Goal: Task Accomplishment & Management: Manage account settings

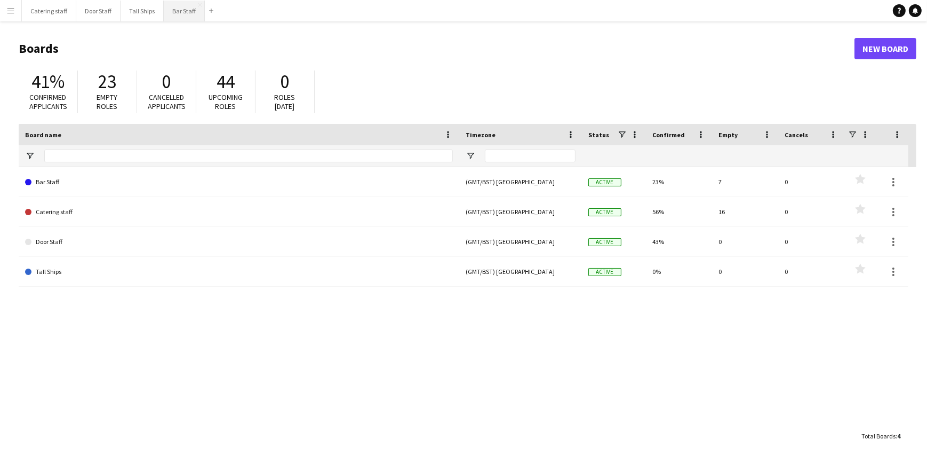
click at [176, 12] on button "Bar Staff Close" at bounding box center [184, 11] width 41 height 21
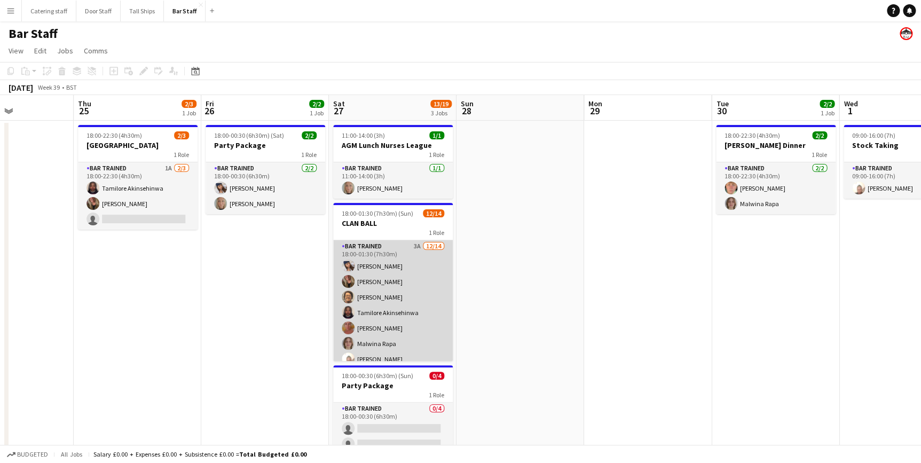
click at [393, 247] on app-card-role "Bar trained 3A [DATE] 18:00-01:30 (7h30m) [PERSON_NAME] [PERSON_NAME] [PERSON_N…" at bounding box center [393, 358] width 120 height 237
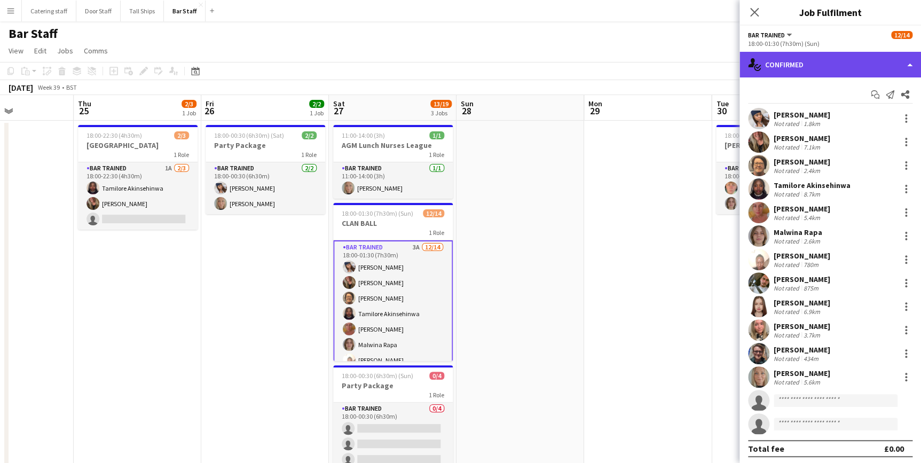
click at [811, 66] on div "single-neutral-actions-check-2 Confirmed" at bounding box center [829, 65] width 181 height 26
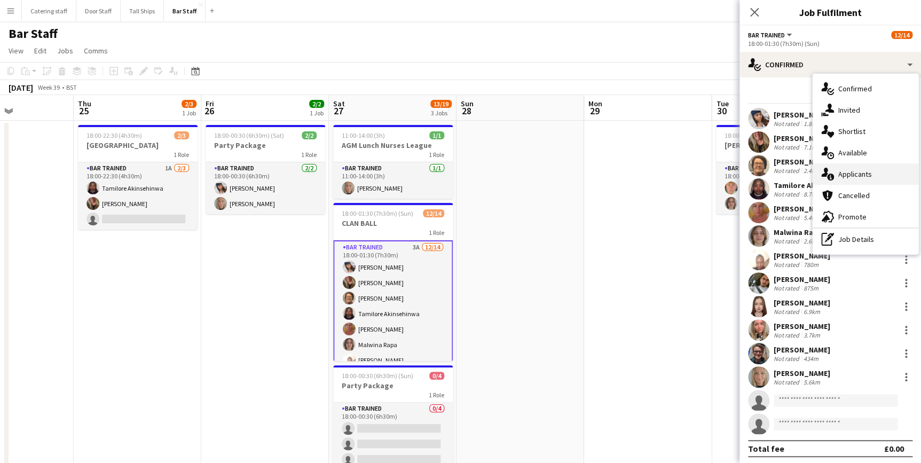
click at [832, 170] on icon "single-neutral-actions-information" at bounding box center [827, 174] width 13 height 13
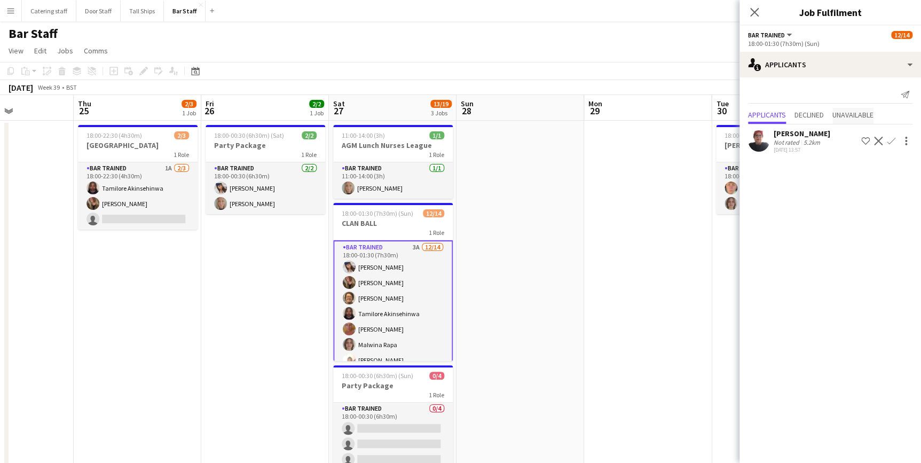
click at [843, 113] on span "Unavailable" at bounding box center [852, 114] width 41 height 7
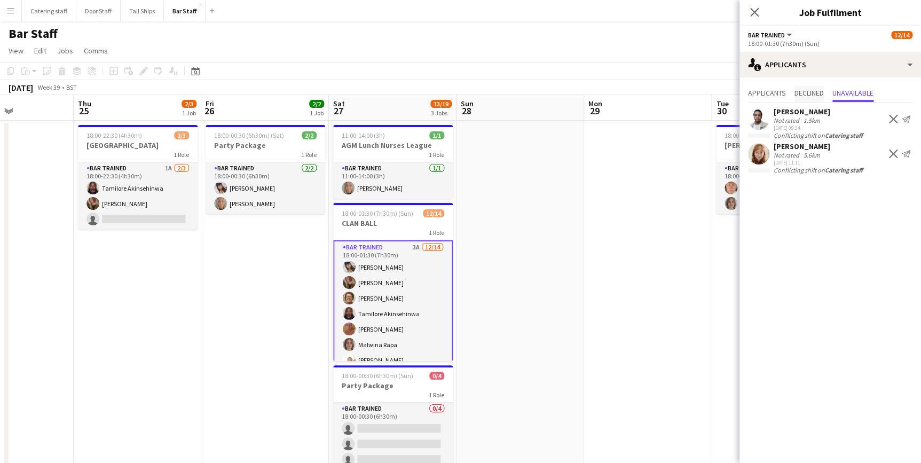
click at [808, 96] on span "Declined" at bounding box center [808, 92] width 29 height 7
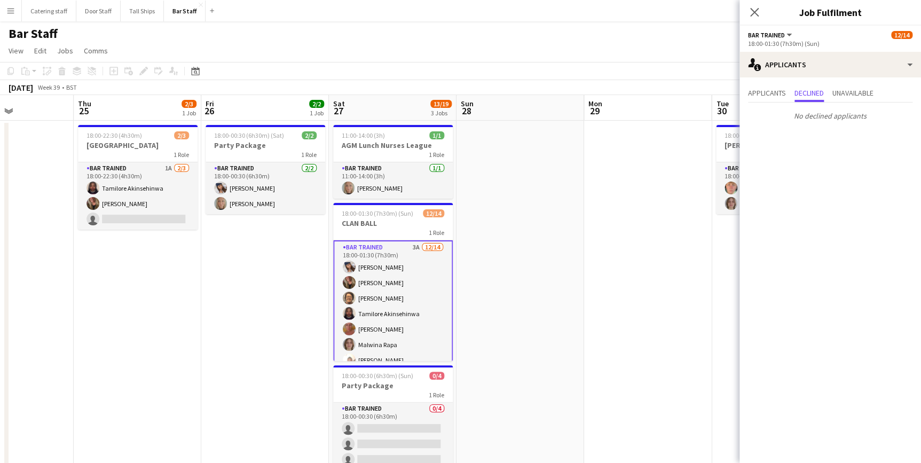
click at [832, 93] on div "Applicants Declined Unavailable" at bounding box center [830, 94] width 164 height 17
click at [840, 92] on span "Unavailable" at bounding box center [852, 92] width 41 height 7
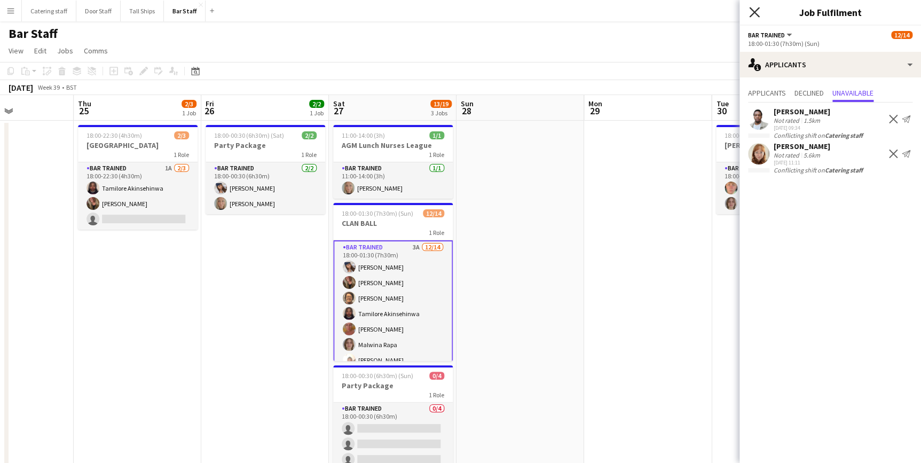
click at [753, 12] on icon at bounding box center [754, 12] width 10 height 10
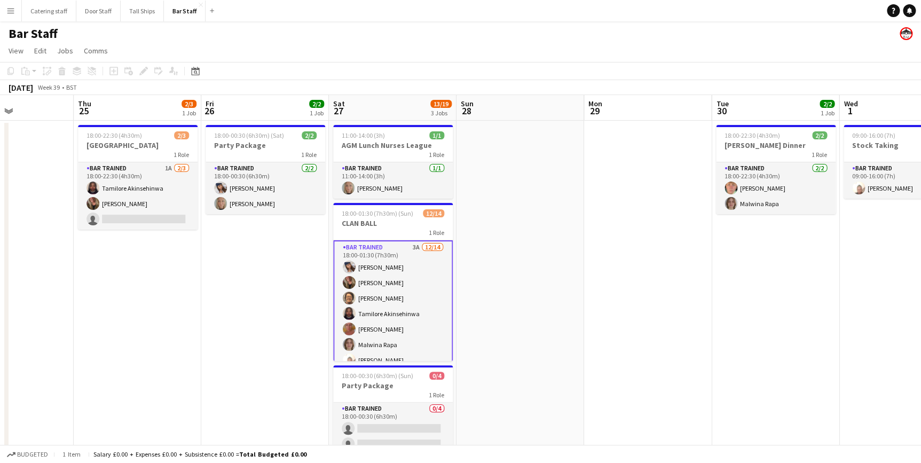
click at [548, 232] on app-date-cell at bounding box center [520, 319] width 128 height 397
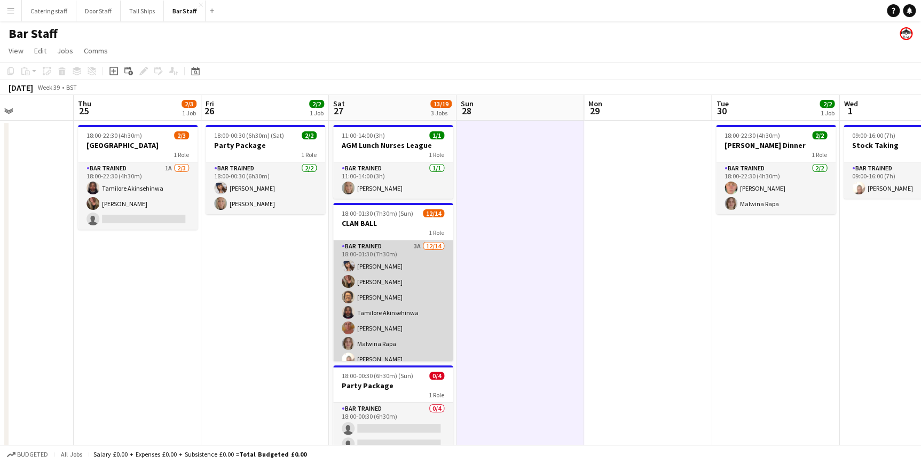
click at [395, 249] on app-card-role "Bar trained 3A [DATE] 18:00-01:30 (7h30m) [PERSON_NAME] [PERSON_NAME] [PERSON_N…" at bounding box center [393, 358] width 120 height 237
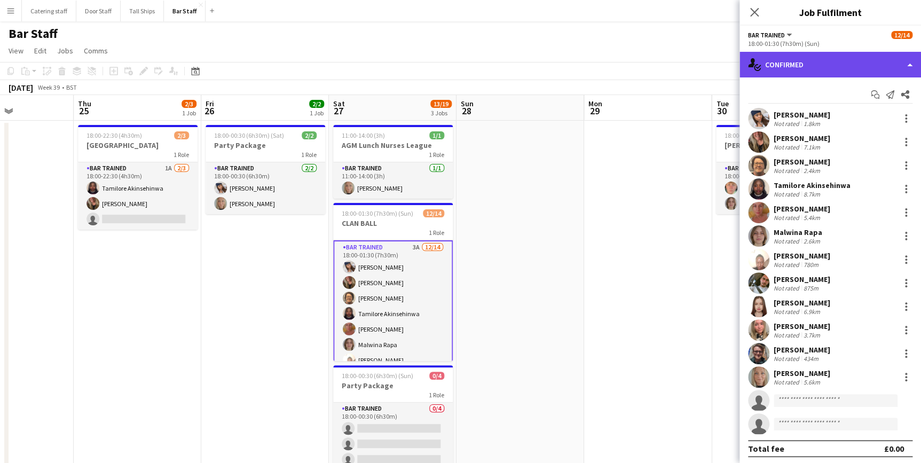
click at [827, 70] on div "single-neutral-actions-check-2 Confirmed" at bounding box center [829, 65] width 181 height 26
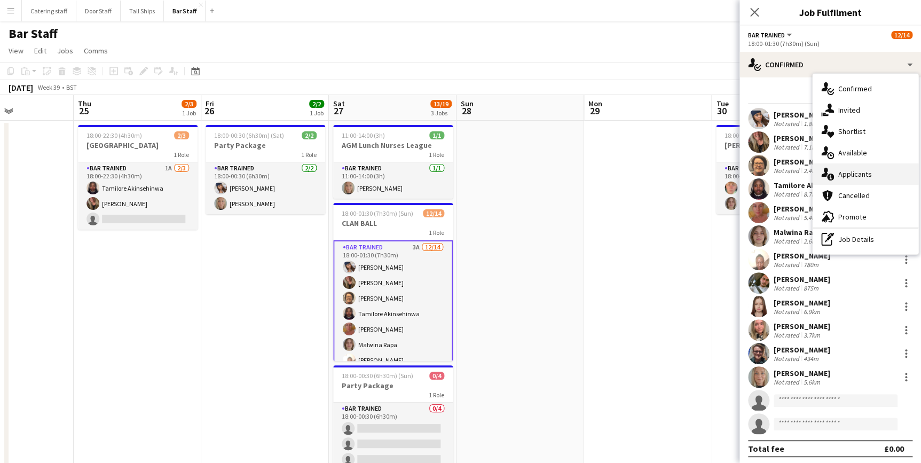
click at [851, 176] on span "Applicants" at bounding box center [855, 174] width 34 height 10
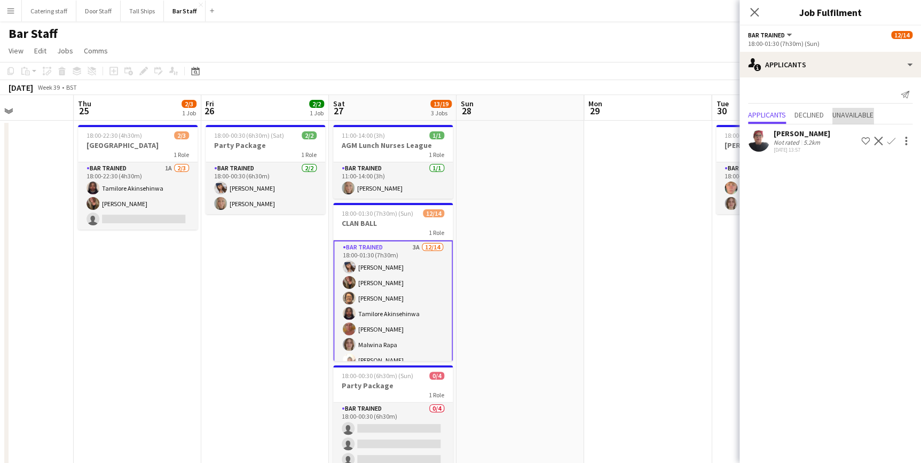
click at [851, 116] on span "Unavailable" at bounding box center [852, 114] width 41 height 7
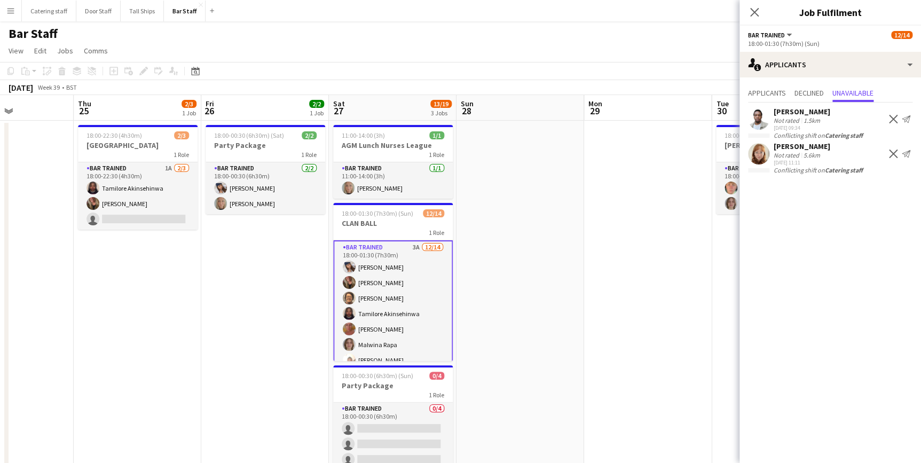
click at [626, 272] on app-date-cell at bounding box center [648, 319] width 128 height 397
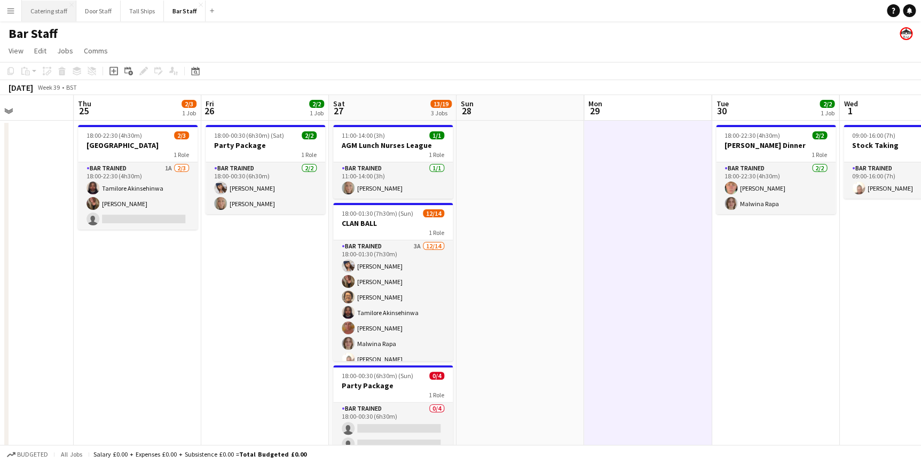
click at [38, 15] on button "Catering staff Close" at bounding box center [49, 11] width 54 height 21
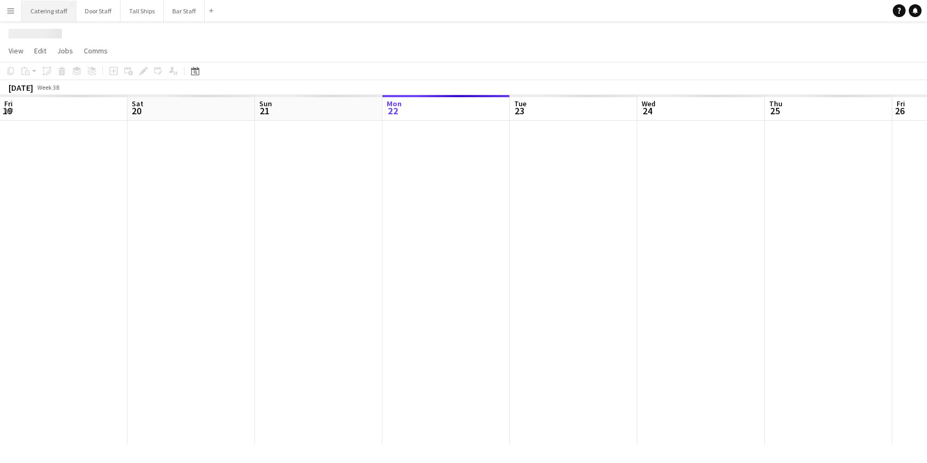
scroll to position [0, 255]
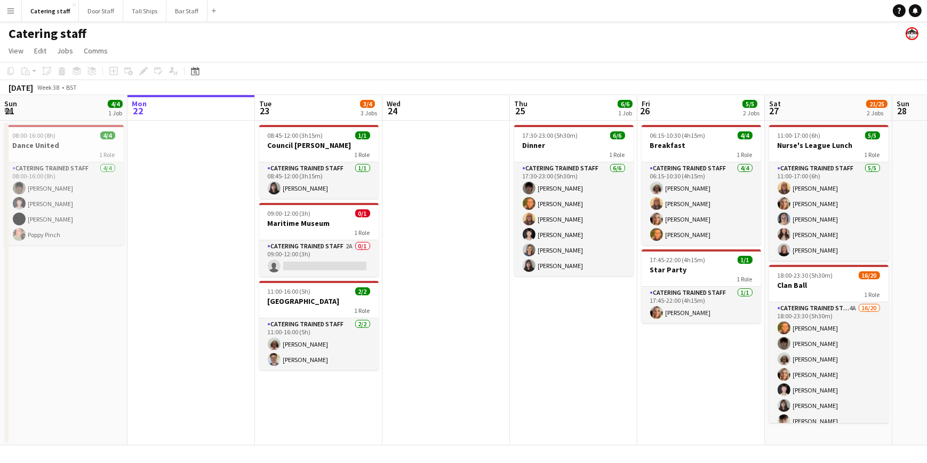
click at [6, 15] on button "Menu" at bounding box center [10, 10] width 21 height 21
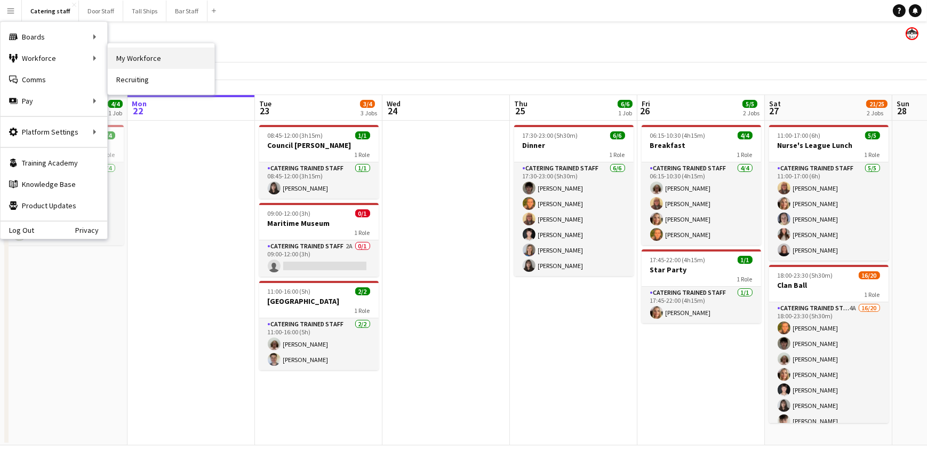
click at [145, 58] on link "My Workforce" at bounding box center [161, 57] width 107 height 21
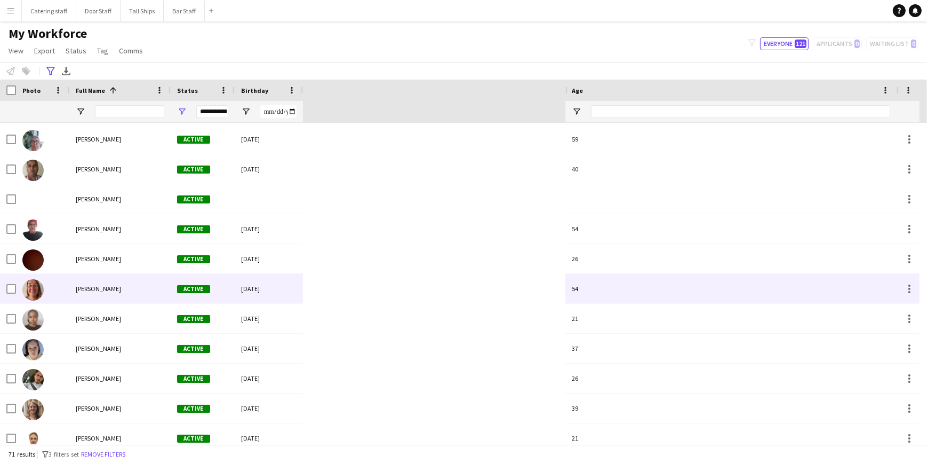
scroll to position [1670, 0]
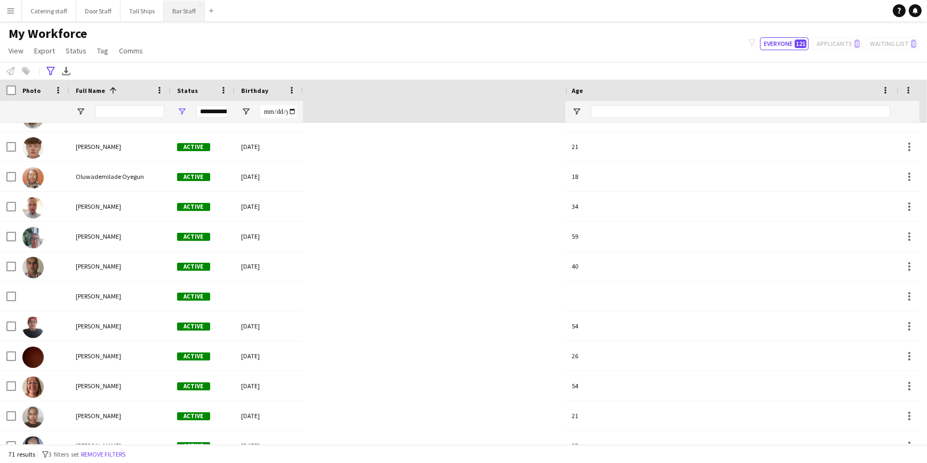
click at [181, 11] on button "Bar Staff Close" at bounding box center [184, 11] width 41 height 21
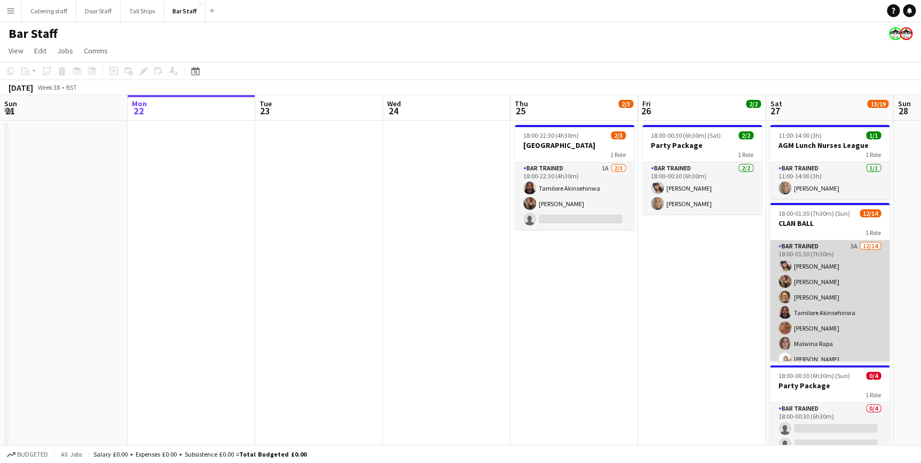
click at [842, 290] on app-card-role "Bar trained 3A [DATE] 18:00-01:30 (7h30m) [PERSON_NAME] [PERSON_NAME] [PERSON_N…" at bounding box center [830, 358] width 120 height 237
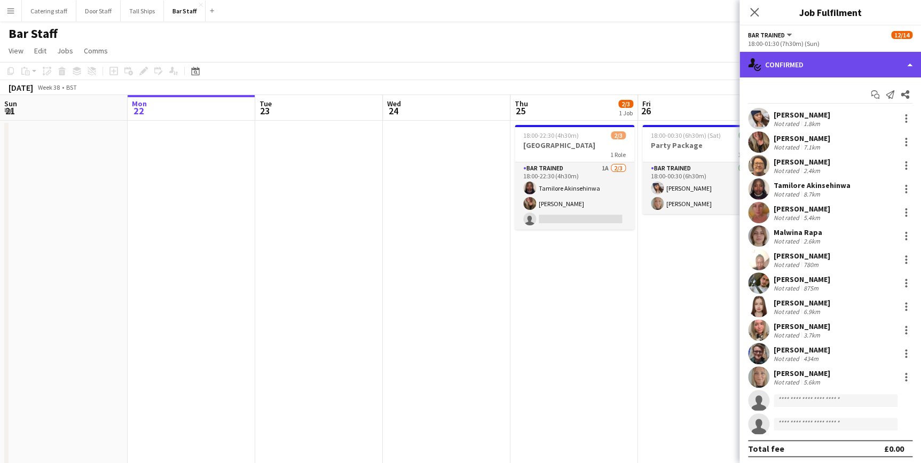
click at [815, 60] on div "single-neutral-actions-check-2 Confirmed" at bounding box center [829, 65] width 181 height 26
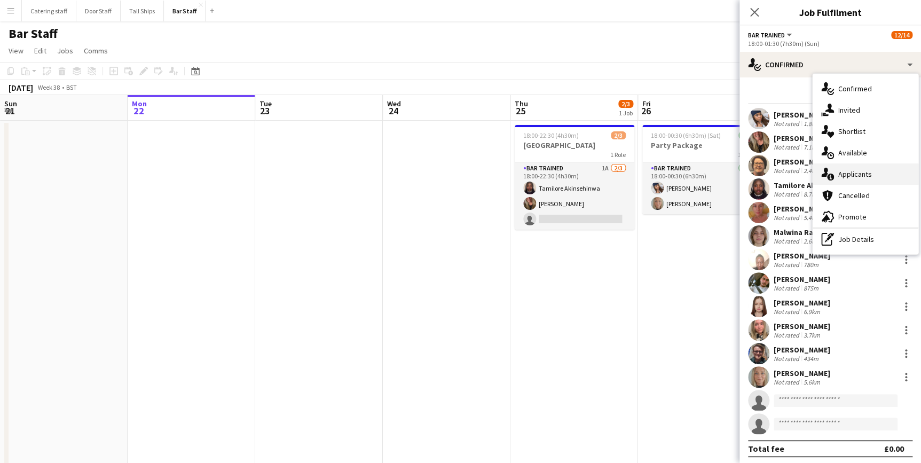
click at [846, 176] on span "Applicants" at bounding box center [855, 174] width 34 height 10
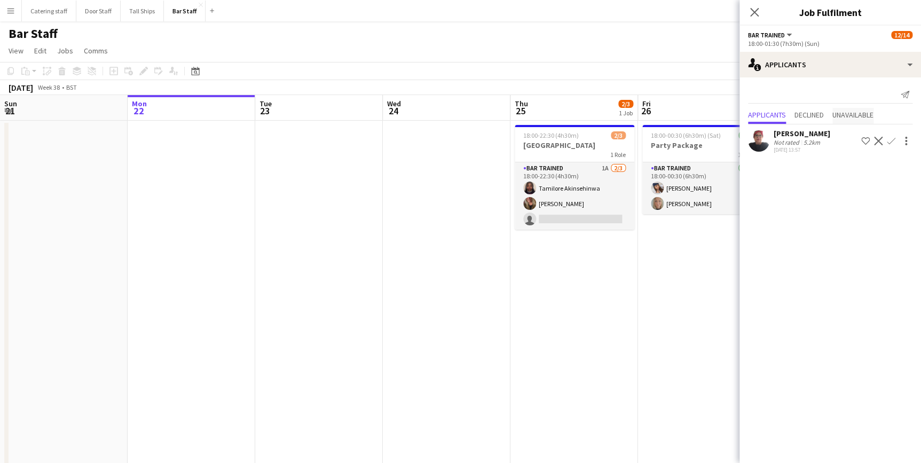
click at [856, 109] on span "Unavailable" at bounding box center [852, 116] width 41 height 16
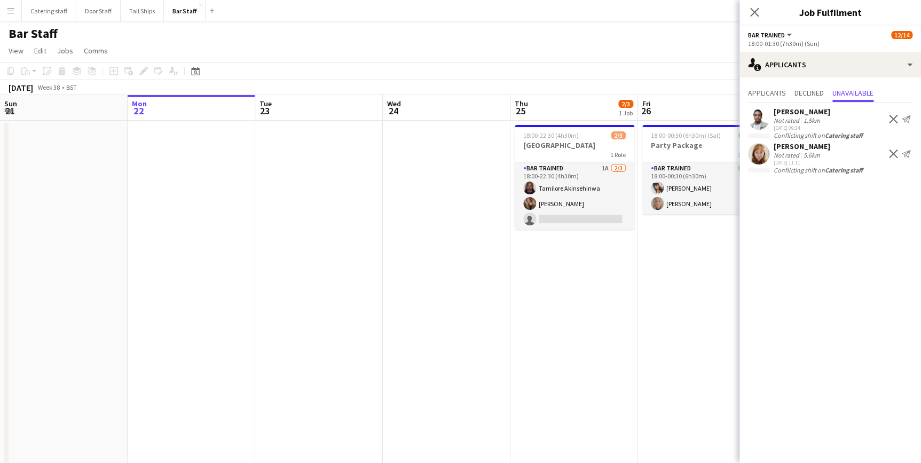
click at [11, 14] on app-icon "Menu" at bounding box center [10, 10] width 9 height 9
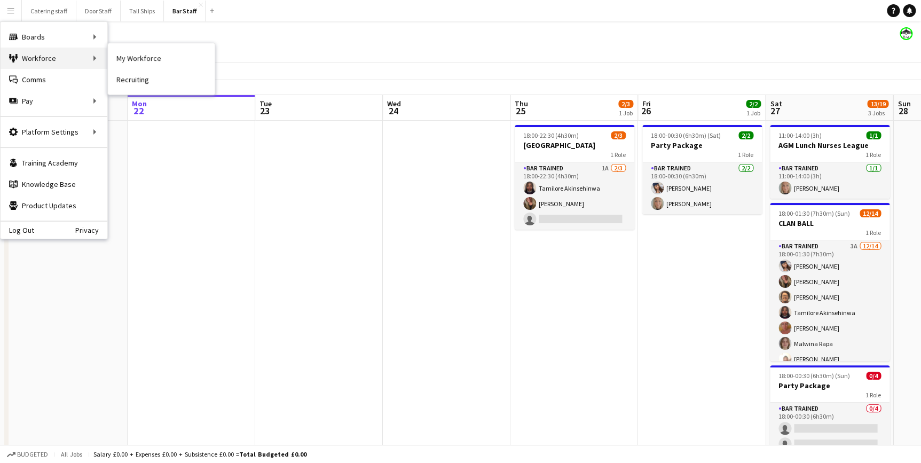
click at [22, 53] on div "Workforce Workforce" at bounding box center [54, 57] width 107 height 21
click at [155, 52] on link "My Workforce" at bounding box center [161, 57] width 107 height 21
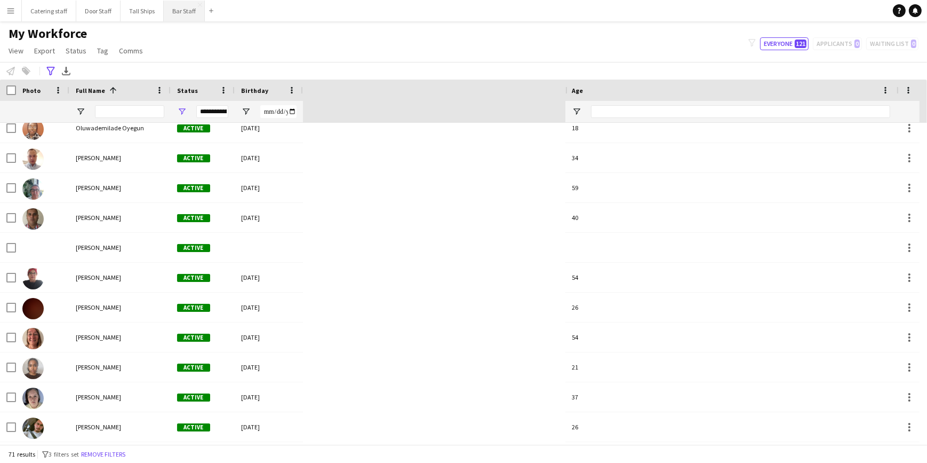
click at [184, 6] on button "Bar Staff Close" at bounding box center [184, 11] width 41 height 21
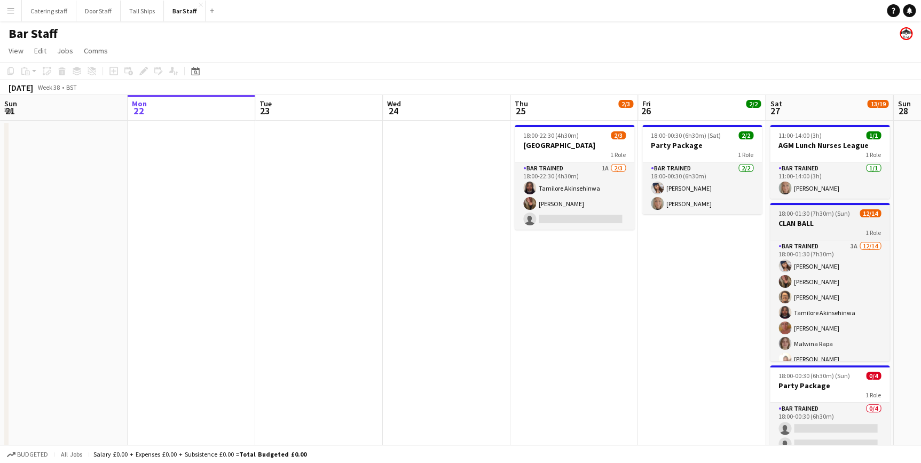
click at [837, 226] on h3 "CLAN BALL" at bounding box center [830, 223] width 120 height 10
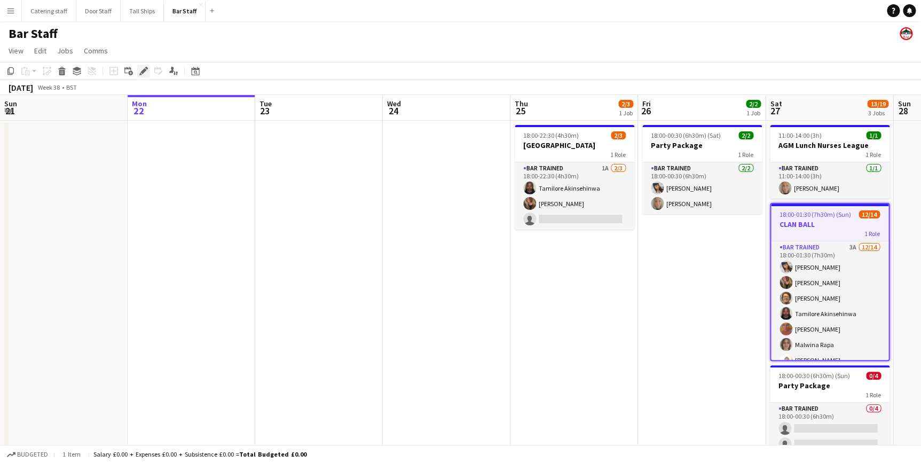
click at [148, 68] on div "Edit" at bounding box center [143, 71] width 13 height 13
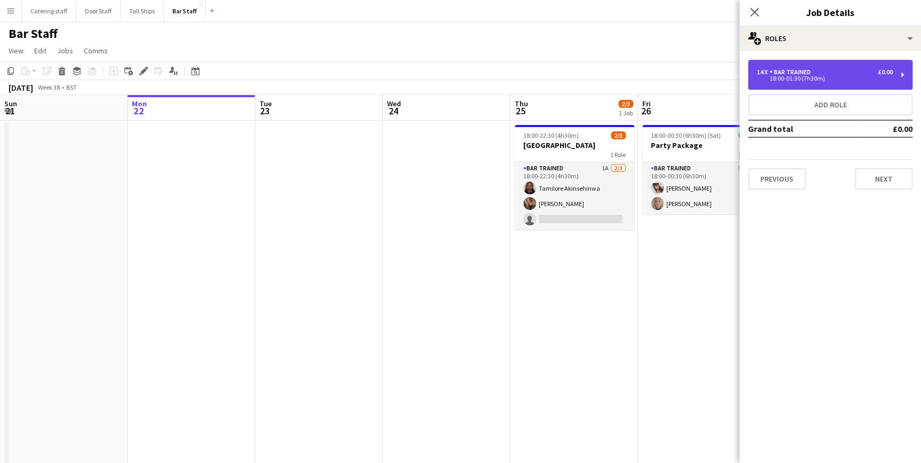
click at [834, 70] on div "14 x Bar trained £0.00" at bounding box center [824, 71] width 136 height 7
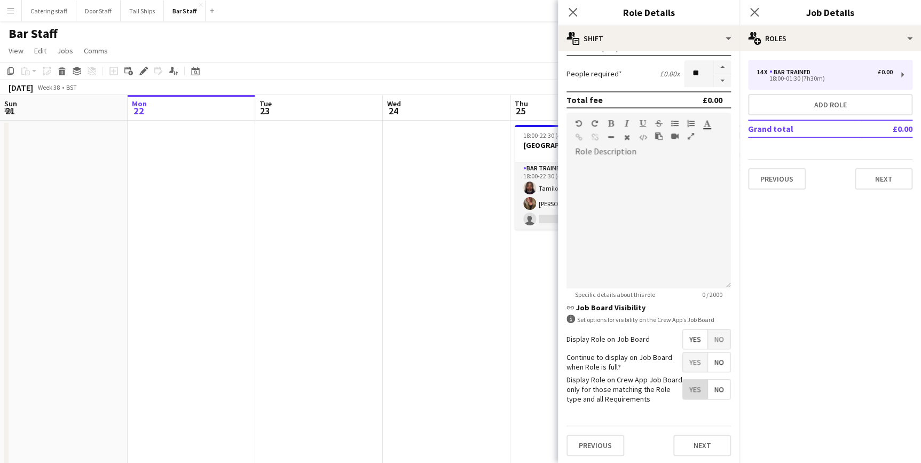
click at [683, 392] on span "Yes" at bounding box center [695, 388] width 25 height 19
click at [568, 13] on icon "Close pop-in" at bounding box center [572, 12] width 10 height 10
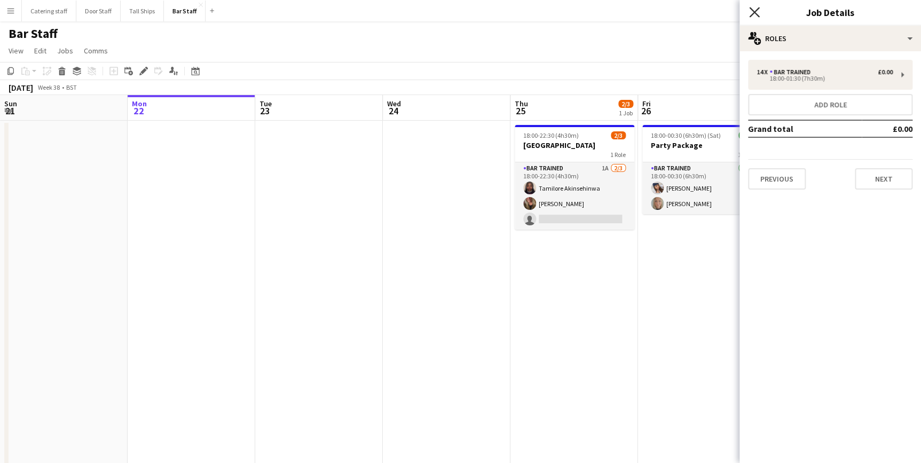
click at [752, 11] on icon at bounding box center [754, 12] width 10 height 10
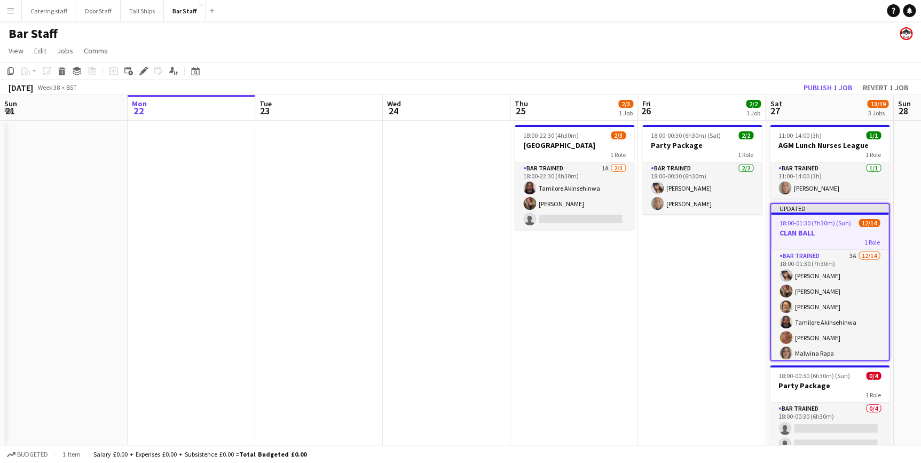
click at [822, 242] on div "1 Role" at bounding box center [829, 241] width 117 height 9
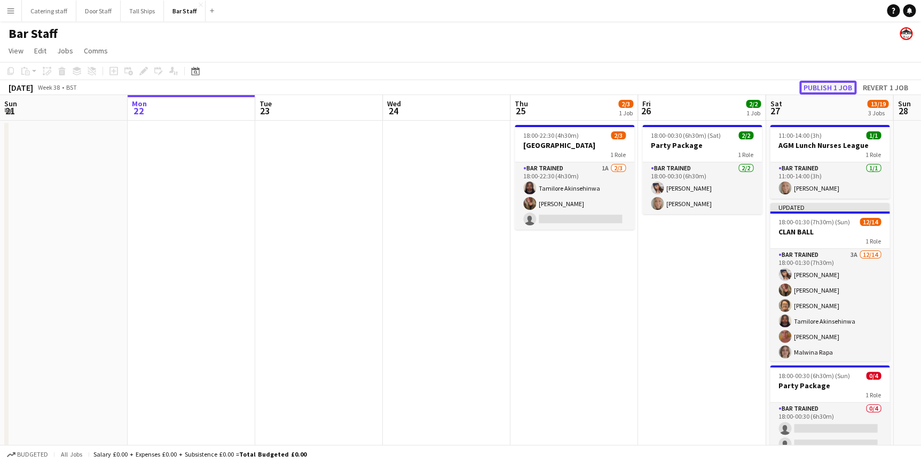
click at [804, 89] on button "Publish 1 job" at bounding box center [827, 88] width 57 height 14
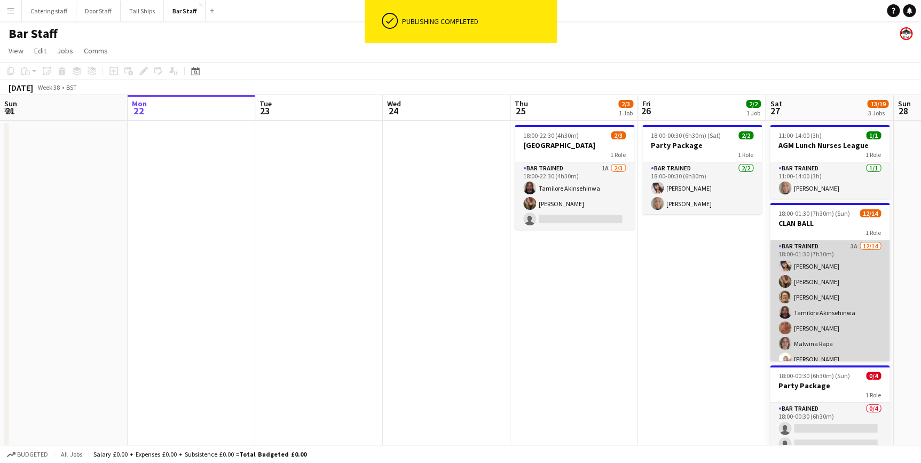
click at [859, 262] on app-card-role "Bar trained 3A [DATE] 18:00-01:30 (7h30m) [PERSON_NAME] [PERSON_NAME] [PERSON_N…" at bounding box center [830, 358] width 120 height 237
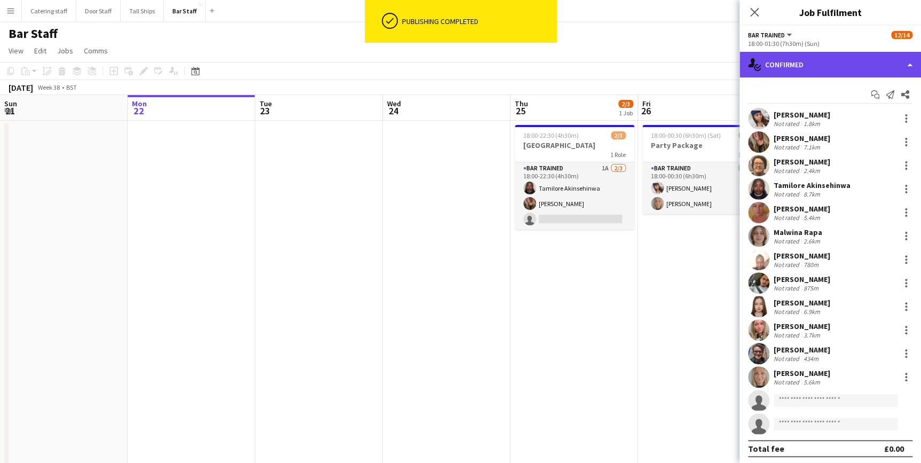
click at [835, 67] on div "single-neutral-actions-check-2 Confirmed" at bounding box center [829, 65] width 181 height 26
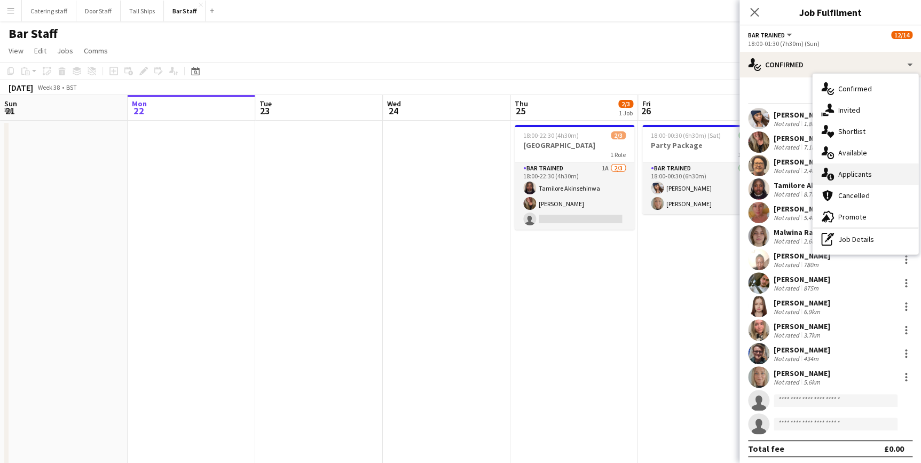
click at [868, 173] on span "Applicants" at bounding box center [855, 174] width 34 height 10
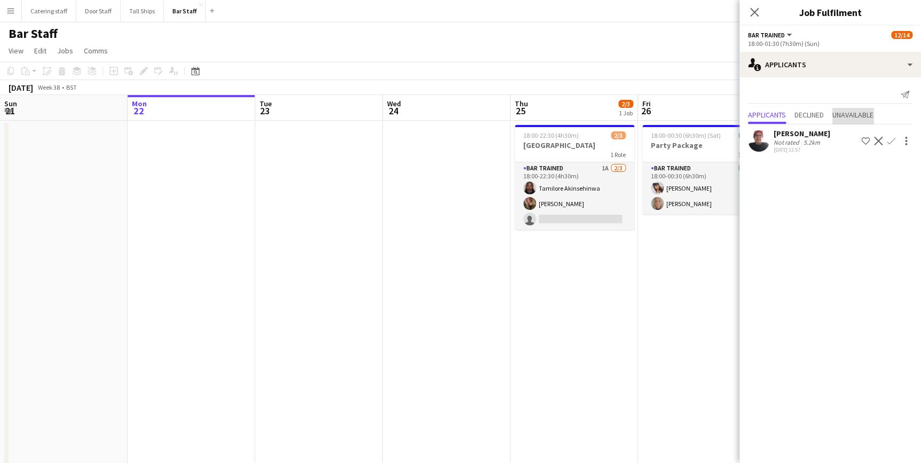
click at [854, 119] on span "Unavailable" at bounding box center [852, 116] width 41 height 16
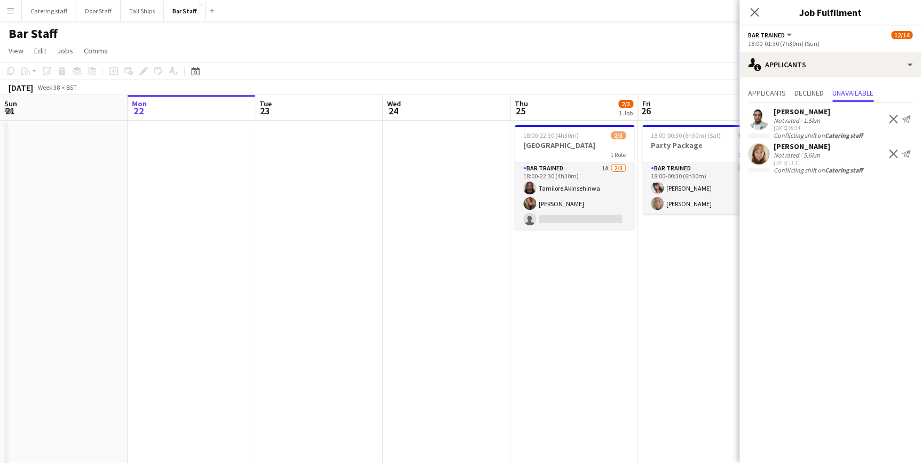
click at [893, 155] on app-icon "Decline" at bounding box center [893, 153] width 9 height 9
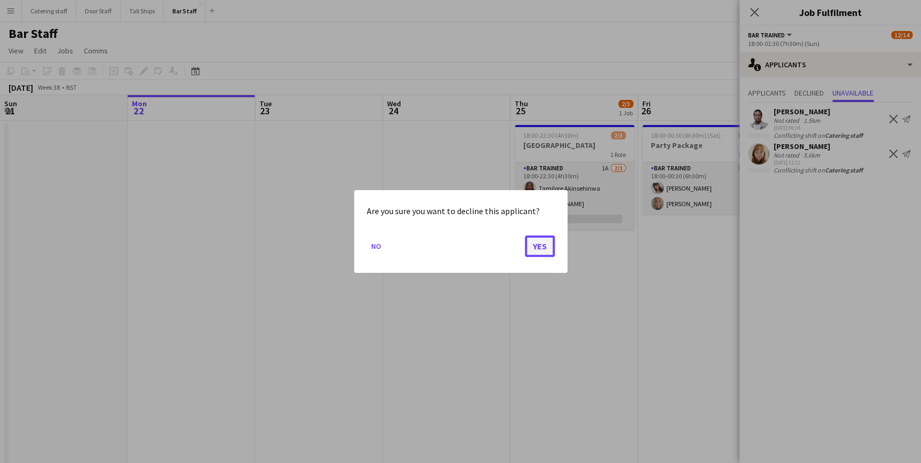
click at [547, 249] on button "Yes" at bounding box center [540, 245] width 30 height 21
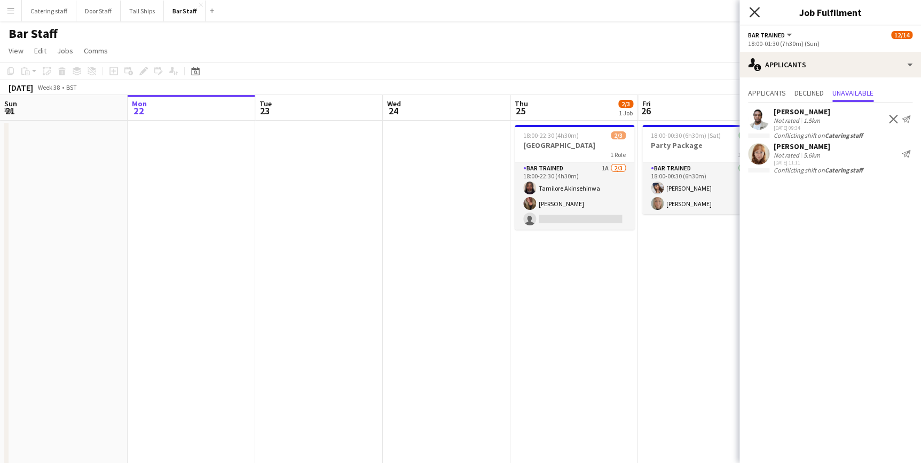
click at [757, 15] on icon at bounding box center [754, 12] width 10 height 10
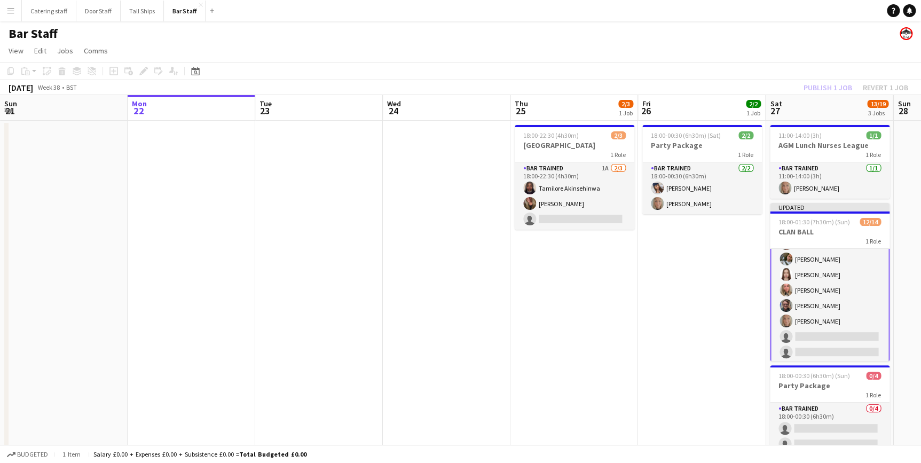
scroll to position [127, 0]
click at [13, 15] on button "Menu" at bounding box center [10, 10] width 21 height 21
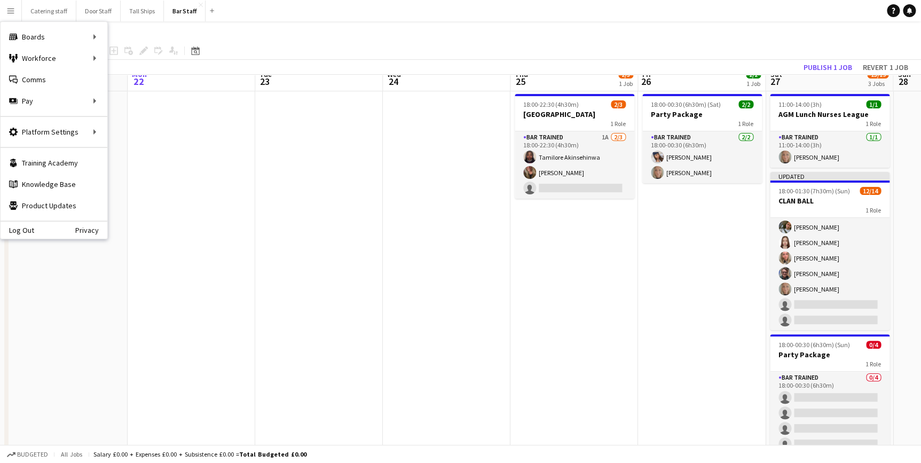
scroll to position [0, 0]
